Goal: Task Accomplishment & Management: Complete application form

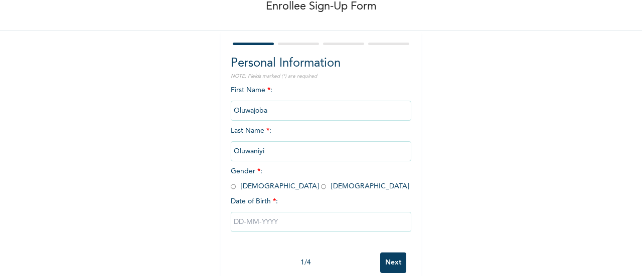
scroll to position [77, 0]
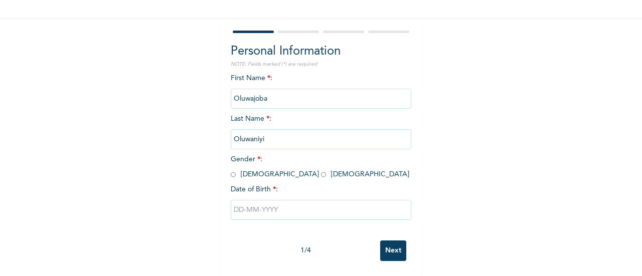
click at [231, 170] on input "radio" at bounding box center [233, 175] width 5 height 10
radio input "true"
click at [305, 204] on input "text" at bounding box center [321, 210] width 181 height 20
select select "7"
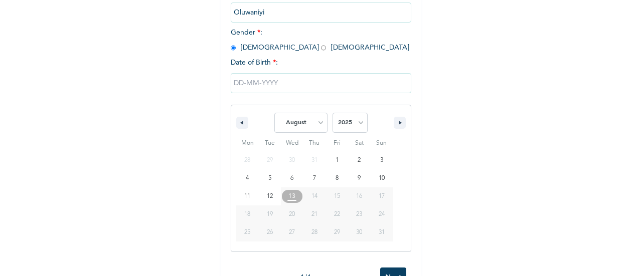
scroll to position [202, 0]
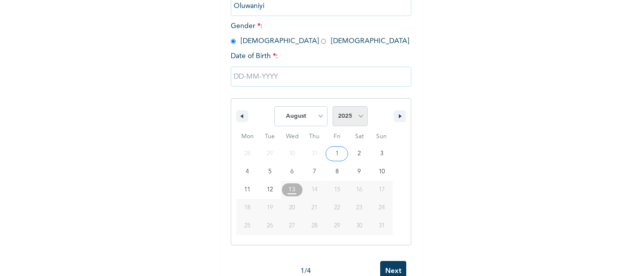
click at [352, 117] on select "2025 2024 2023 2022 2021 2020 2019 2018 2017 2016 2015 2014 2013 2012 2011 2010…" at bounding box center [350, 116] width 35 height 20
select select "1993"
click at [333, 107] on select "2025 2024 2023 2022 2021 2020 2019 2018 2017 2016 2015 2014 2013 2012 2011 2010…" at bounding box center [350, 116] width 35 height 20
click at [239, 115] on button "button" at bounding box center [242, 116] width 12 height 12
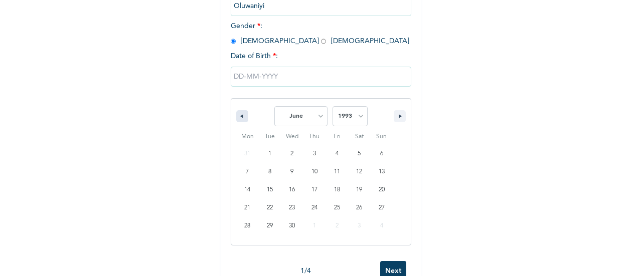
click at [239, 115] on button "button" at bounding box center [242, 116] width 12 height 12
select select "4"
type input "[DATE]"
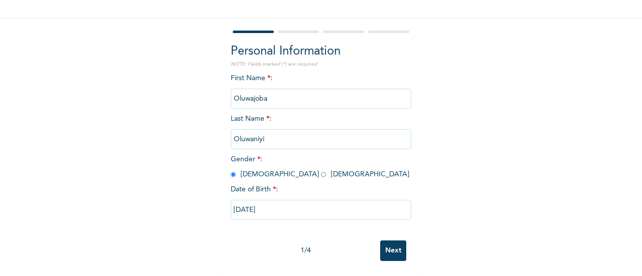
scroll to position [77, 0]
click at [393, 241] on input "Next" at bounding box center [393, 251] width 26 height 21
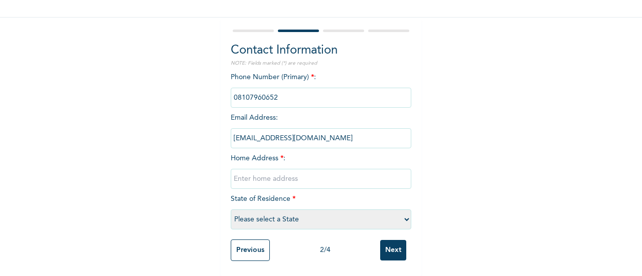
click at [257, 240] on input "Previous" at bounding box center [250, 251] width 39 height 22
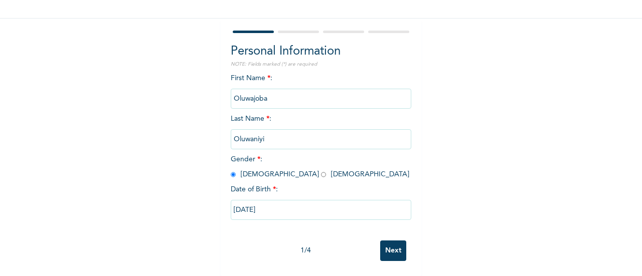
click at [284, 92] on input "Oluwajoba" at bounding box center [321, 99] width 181 height 20
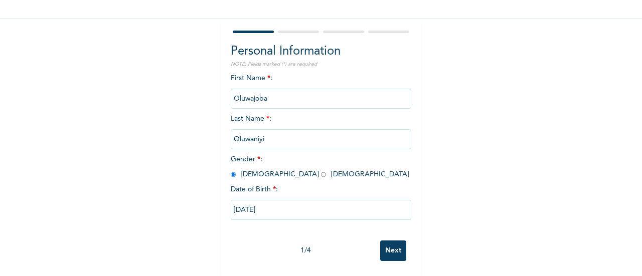
click at [284, 92] on input "Oluwajoba" at bounding box center [321, 99] width 181 height 20
click at [389, 242] on input "Next" at bounding box center [393, 251] width 26 height 21
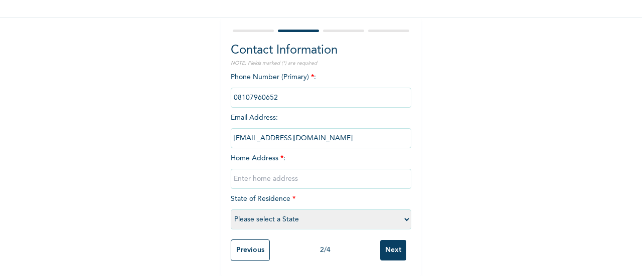
scroll to position [78, 0]
click at [299, 170] on input "text" at bounding box center [321, 179] width 181 height 20
type input "12, Igboti-Agura"
select select "28"
click at [396, 240] on input "Next" at bounding box center [393, 250] width 26 height 21
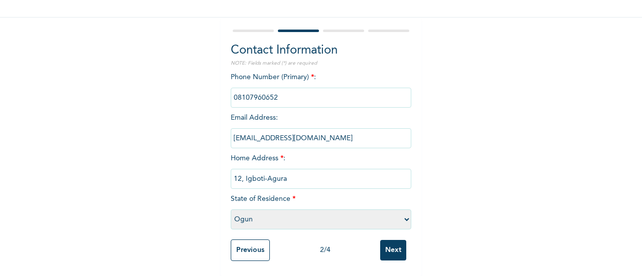
scroll to position [0, 0]
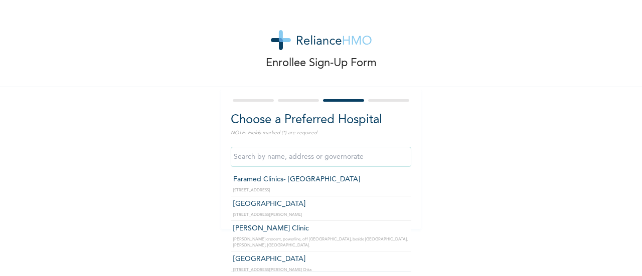
click at [377, 158] on input "text" at bounding box center [321, 157] width 181 height 20
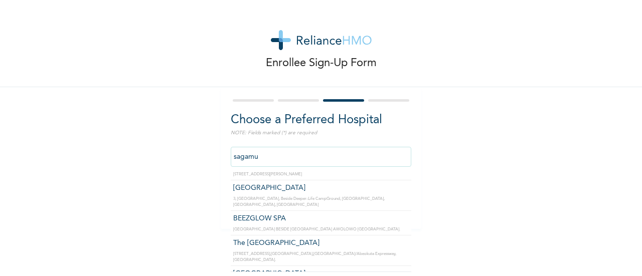
scroll to position [125, 0]
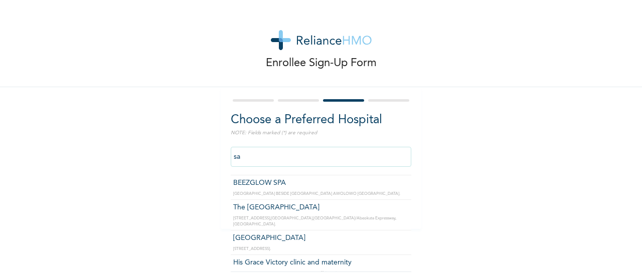
type input "s"
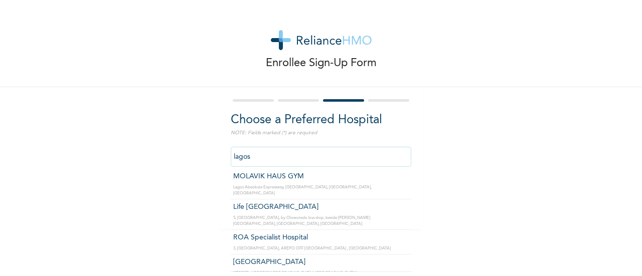
scroll to position [3, 0]
type input "lagos"
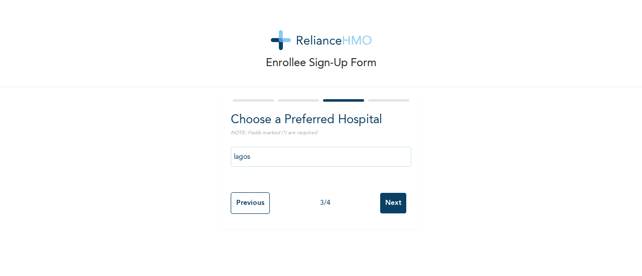
click at [488, 150] on div "Enrollee Sign-Up Form Choose a Preferred Hospital NOTE: Fields marked (*) are r…" at bounding box center [321, 114] width 642 height 229
click at [251, 203] on input "Previous" at bounding box center [250, 204] width 39 height 22
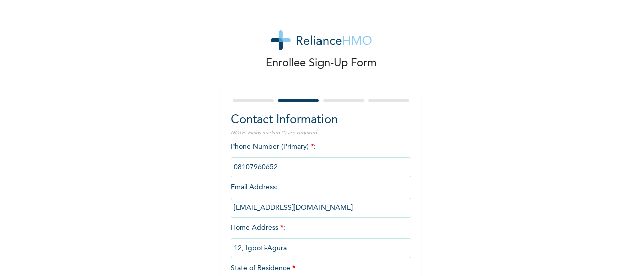
scroll to position [78, 0]
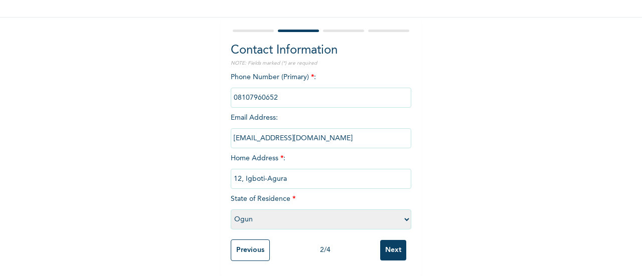
click at [364, 212] on select "Please select a State [PERSON_NAME] (FCT) [PERSON_NAME] Ibom [GEOGRAPHIC_DATA] …" at bounding box center [321, 220] width 181 height 20
select select "25"
click at [231, 210] on select "Please select a State [PERSON_NAME] (FCT) [PERSON_NAME] Ibom [GEOGRAPHIC_DATA] …" at bounding box center [321, 220] width 181 height 20
click at [338, 172] on input "12, Igboti-Agura" at bounding box center [321, 179] width 181 height 20
type input "1"
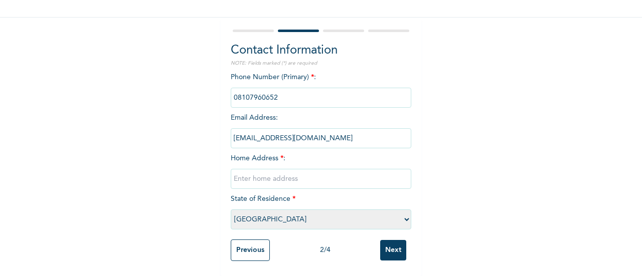
click at [322, 173] on input "text" at bounding box center [321, 179] width 181 height 20
click at [370, 172] on input "text" at bounding box center [321, 179] width 181 height 20
click at [313, 172] on input "text" at bounding box center [321, 179] width 181 height 20
click at [508, 197] on div "Enrollee Sign-Up Form Contact Information NOTE: Fields marked (*) are required …" at bounding box center [321, 103] width 642 height 346
click at [394, 240] on input "Next" at bounding box center [393, 250] width 26 height 21
